Goal: Check status: Check status

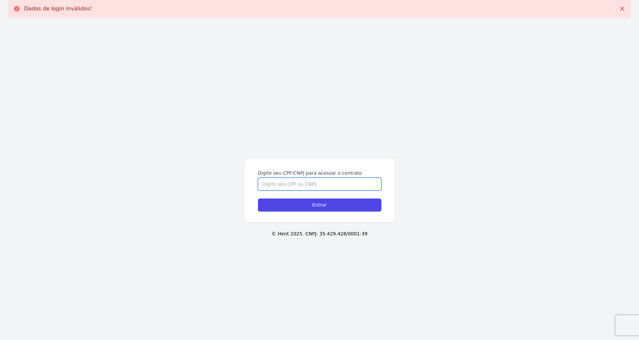
click at [315, 186] on input "Digite seu CPF/CNPJ para acessar o contrato" at bounding box center [319, 184] width 123 height 13
type input "06997480110"
click at [258, 199] on input "Entrar" at bounding box center [319, 205] width 123 height 13
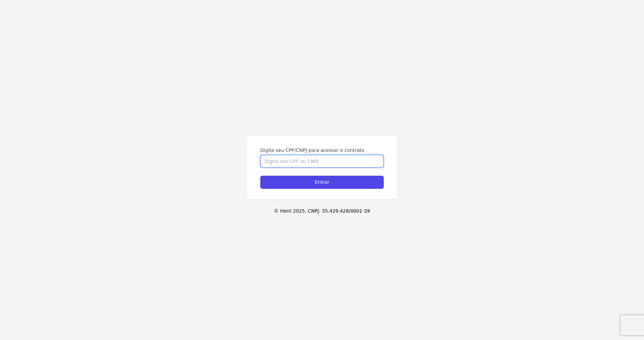
click at [292, 159] on input "Digite seu CPF/CNPJ para acessar o contrato" at bounding box center [321, 161] width 123 height 13
type input "06997480110"
click at [339, 189] on div "Digite seu CPF/CNPJ para acessar o contrato 06997480110 Entrar" at bounding box center [322, 167] width 150 height 63
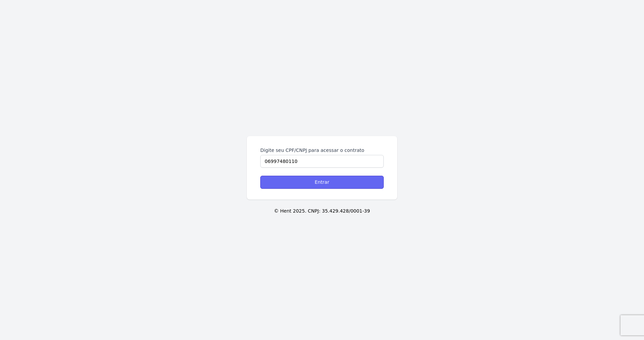
click at [340, 184] on input "Entrar" at bounding box center [321, 182] width 123 height 13
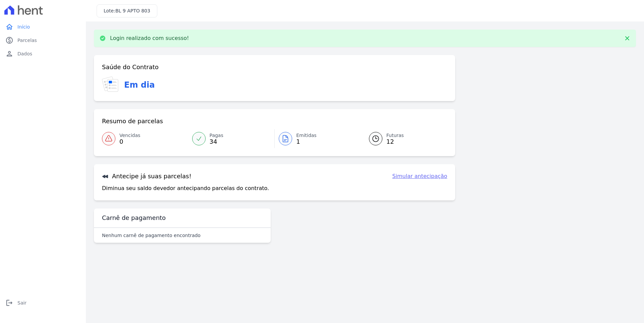
click at [390, 137] on span "Futuras" at bounding box center [395, 135] width 17 height 7
